Goal: Obtain resource: Obtain resource

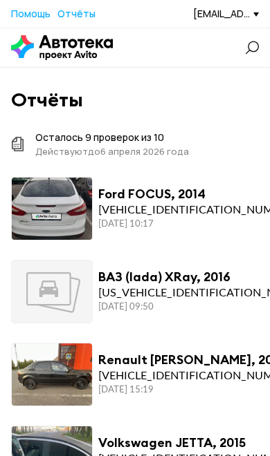
click at [256, 43] on span at bounding box center [252, 48] width 14 height 14
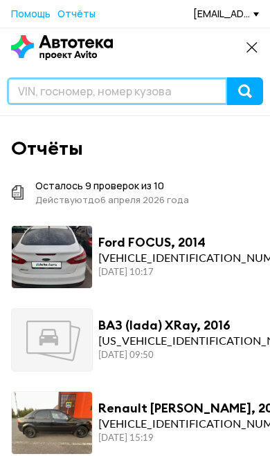
click at [39, 93] on input "text" at bounding box center [117, 91] width 220 height 28
paste input "[US_VEHICLE_IDENTIFICATION_NUMBER]"
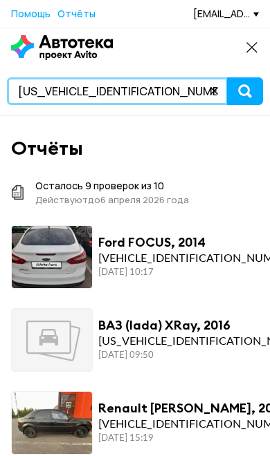
type input "[US_VEHICLE_IDENTIFICATION_NUMBER]"
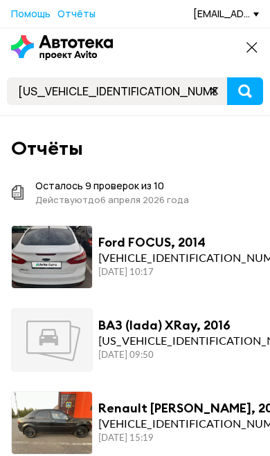
click at [252, 97] on button "submit" at bounding box center [245, 91] width 36 height 28
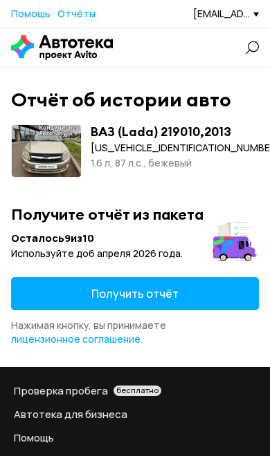
click at [191, 288] on button "Получить отчёт" at bounding box center [134, 293] width 247 height 33
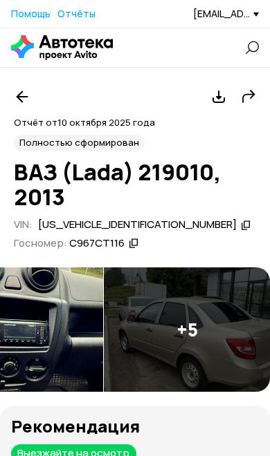
click at [200, 322] on img at bounding box center [187, 329] width 166 height 124
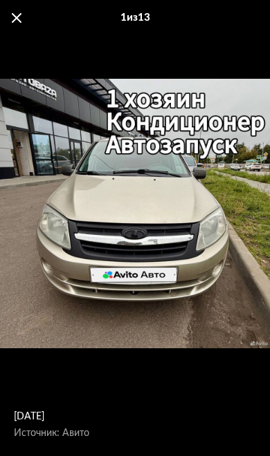
click at [21, 18] on span at bounding box center [17, 18] width 10 height 10
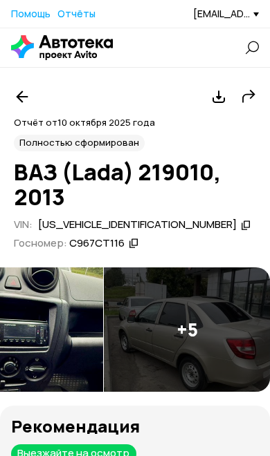
click at [253, 98] on icon at bounding box center [247, 96] width 15 height 19
